Goal: Task Accomplishment & Management: Complete application form

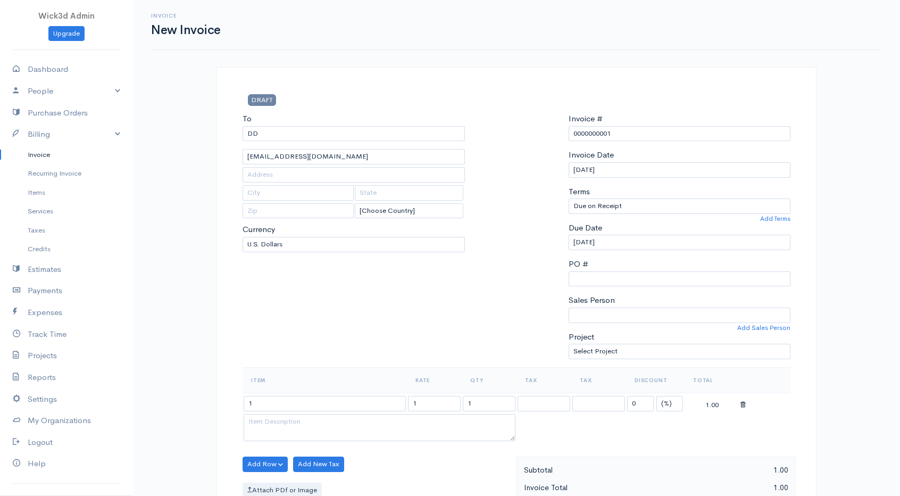
select select "[GEOGRAPHIC_DATA]"
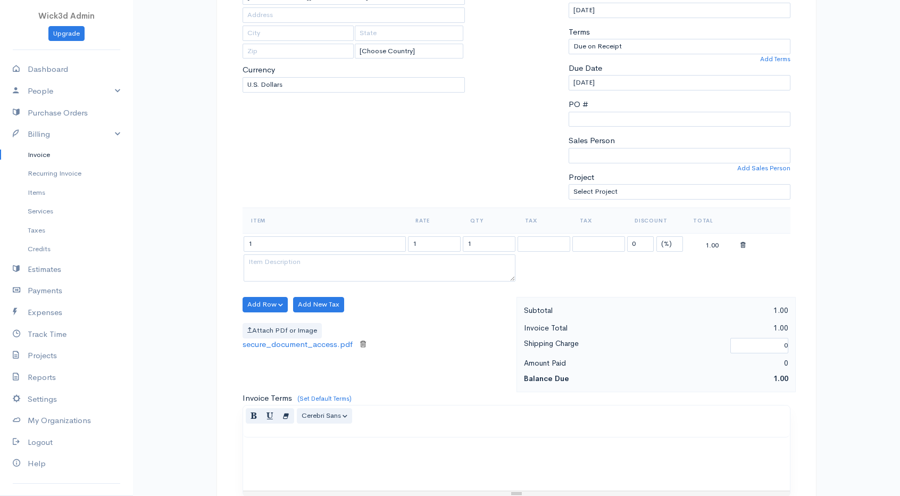
click at [273, 323] on label "Attach PDf or Image" at bounding box center [281, 330] width 79 height 15
click at [0, 0] on input "Attach PDf or Image" at bounding box center [0, 0] width 0 height 0
click at [364, 340] on icon at bounding box center [363, 344] width 6 height 9
click at [286, 327] on label "Attach PDf or Image" at bounding box center [281, 330] width 79 height 15
click at [0, 0] on input "Attach PDf or Image" at bounding box center [0, 0] width 0 height 0
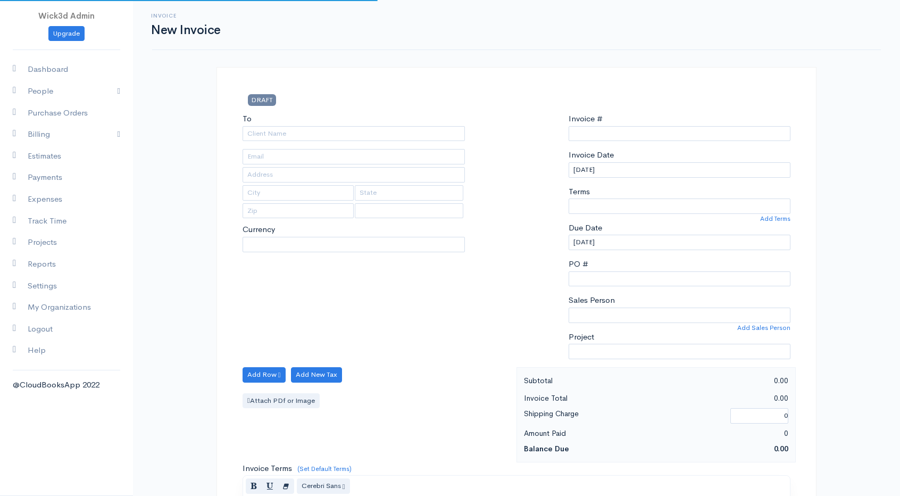
select select "[GEOGRAPHIC_DATA]"
select select "USD"
type input "0000000002"
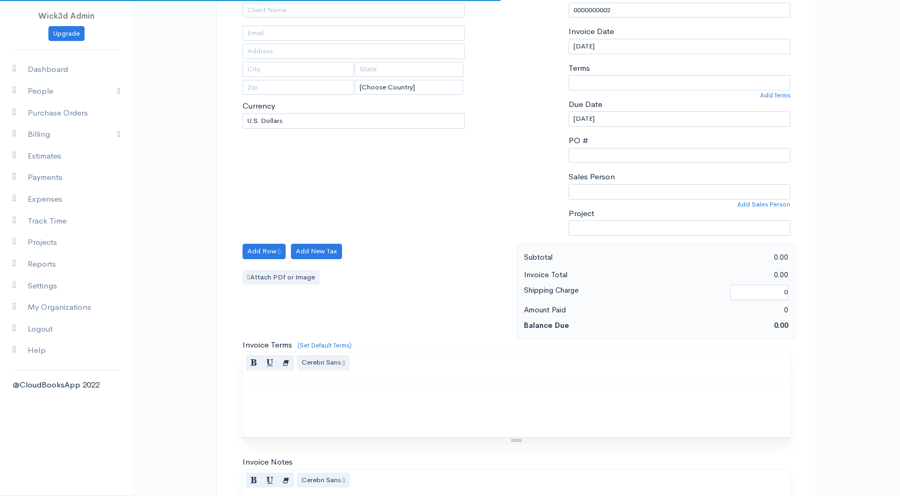
scroll to position [124, 0]
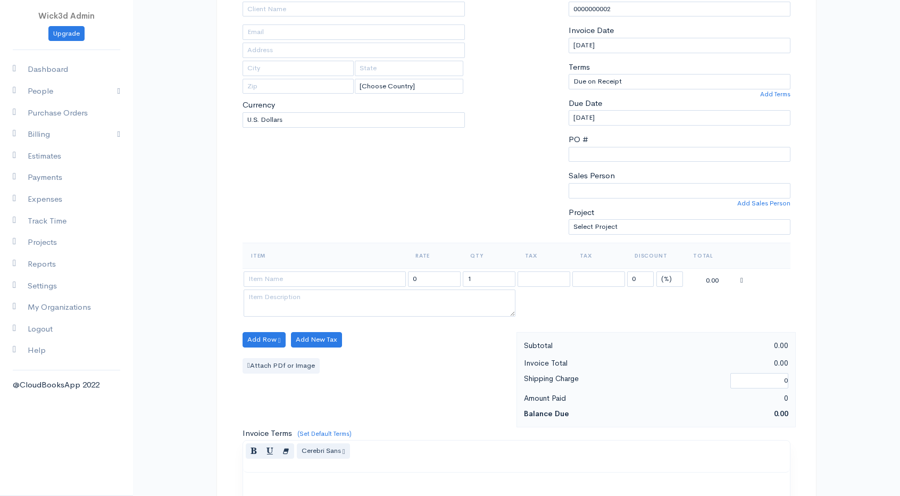
click at [290, 358] on label "Attach PDf or Image" at bounding box center [280, 365] width 77 height 15
click at [0, 0] on input "Attach PDf or Image" at bounding box center [0, 0] width 0 height 0
